Goal: Task Accomplishment & Management: Manage account settings

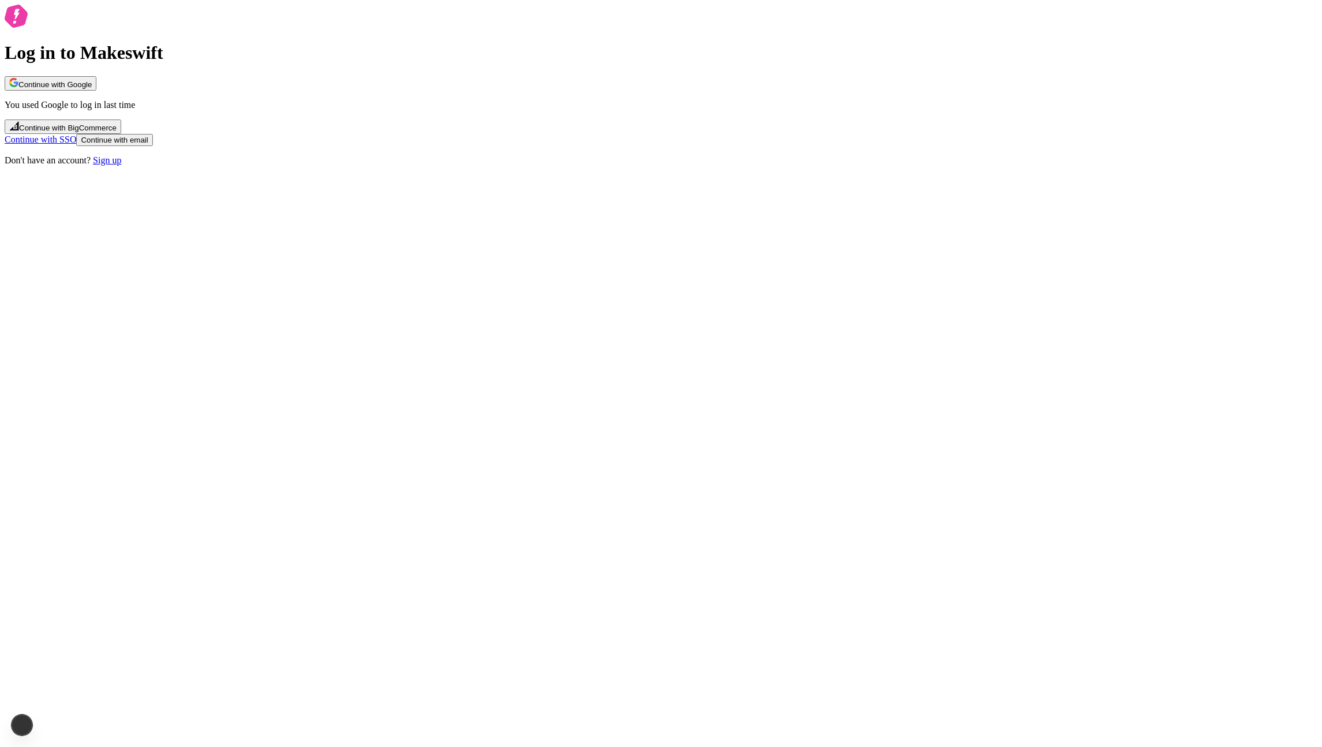
click at [642, 110] on p "You used Google to log in last time" at bounding box center [661, 105] width 1313 height 10
click at [96, 91] on button "Continue with Google" at bounding box center [51, 83] width 92 height 14
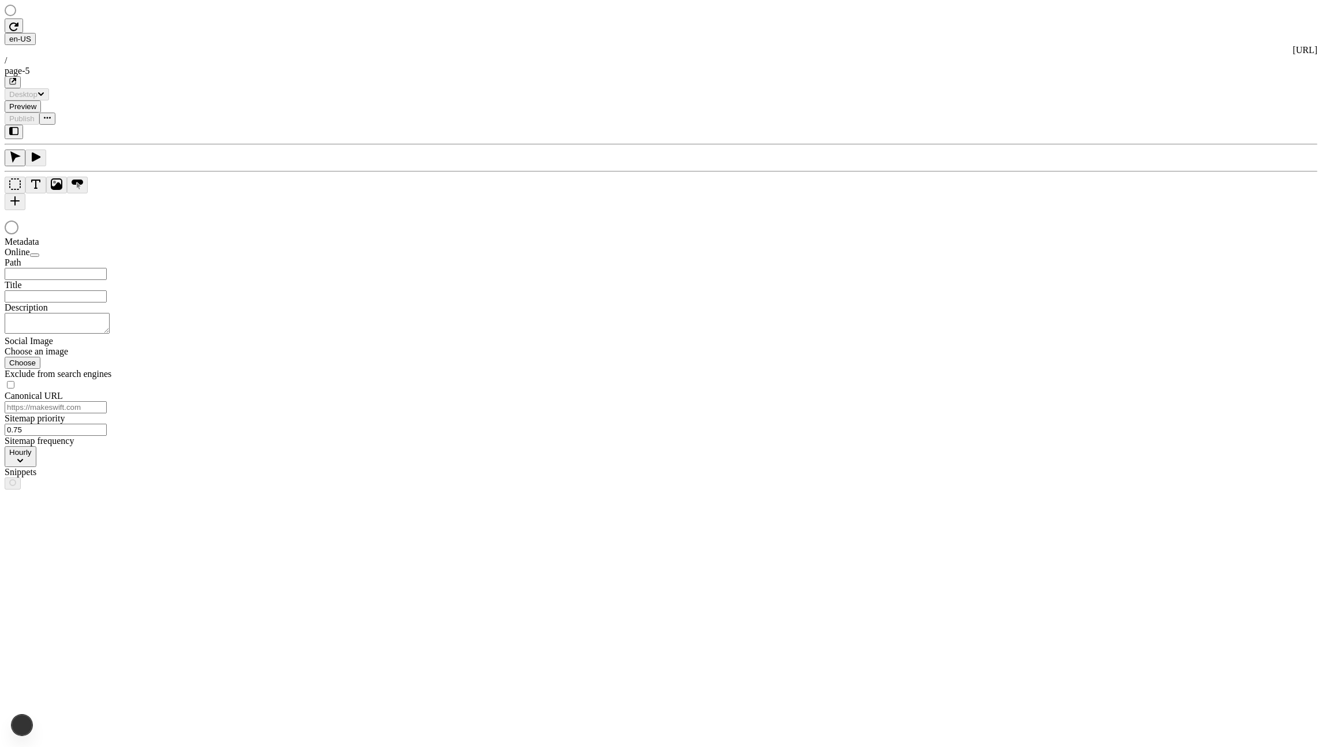
type input "/page-5"
